Goal: Navigation & Orientation: Find specific page/section

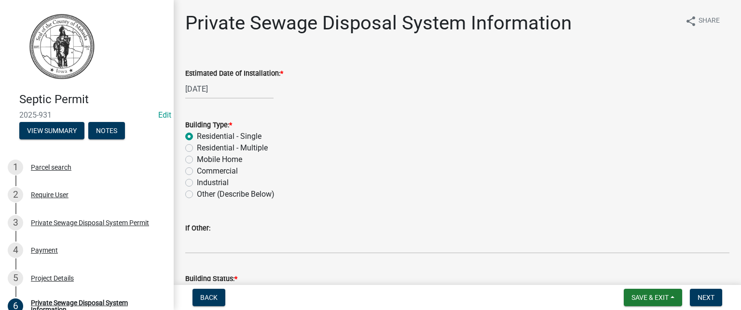
scroll to position [145, 0]
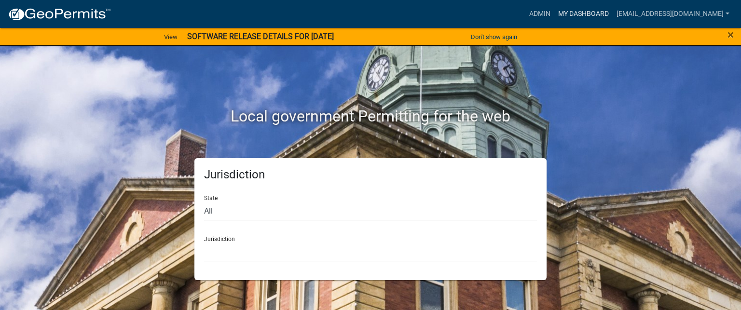
click at [566, 14] on link "My Dashboard" at bounding box center [583, 14] width 58 height 18
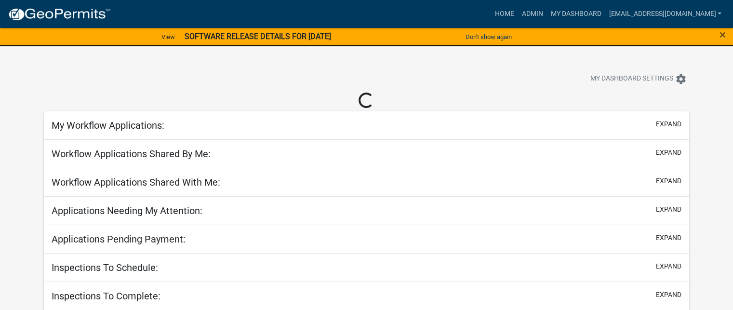
select select "3: 100"
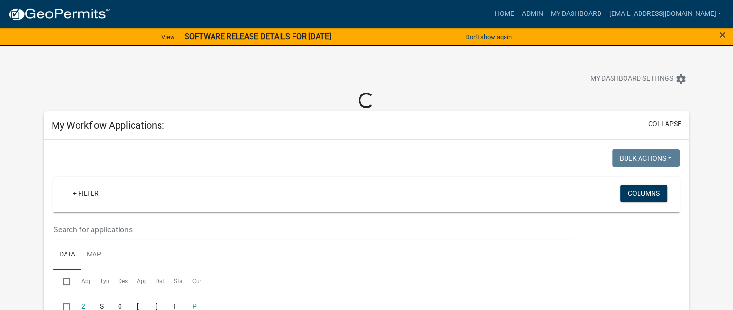
select select "3: 100"
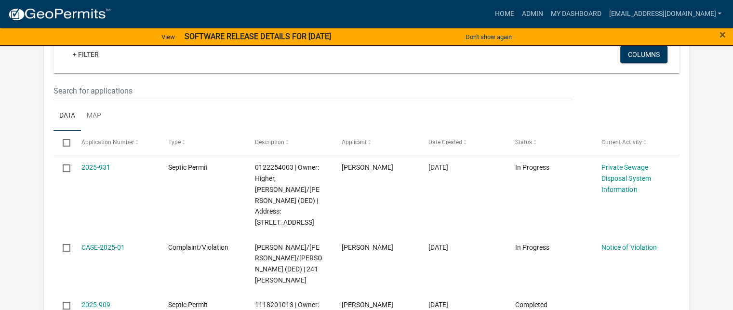
scroll to position [145, 0]
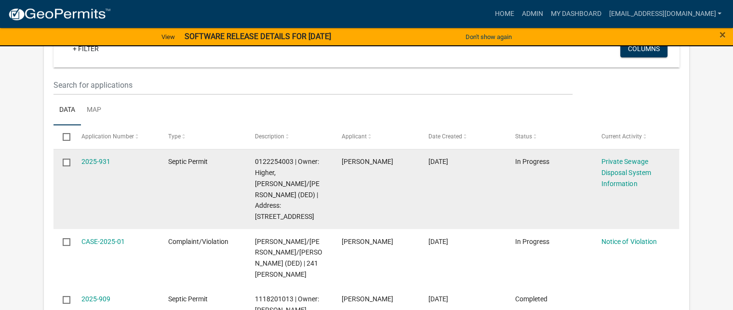
select select "3: 100"
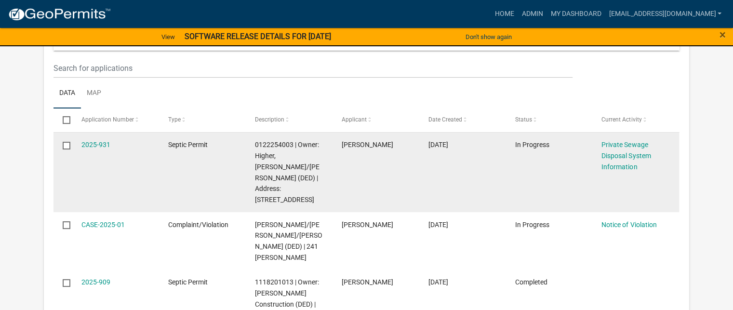
scroll to position [128, 0]
